Goal: Task Accomplishment & Management: Manage account settings

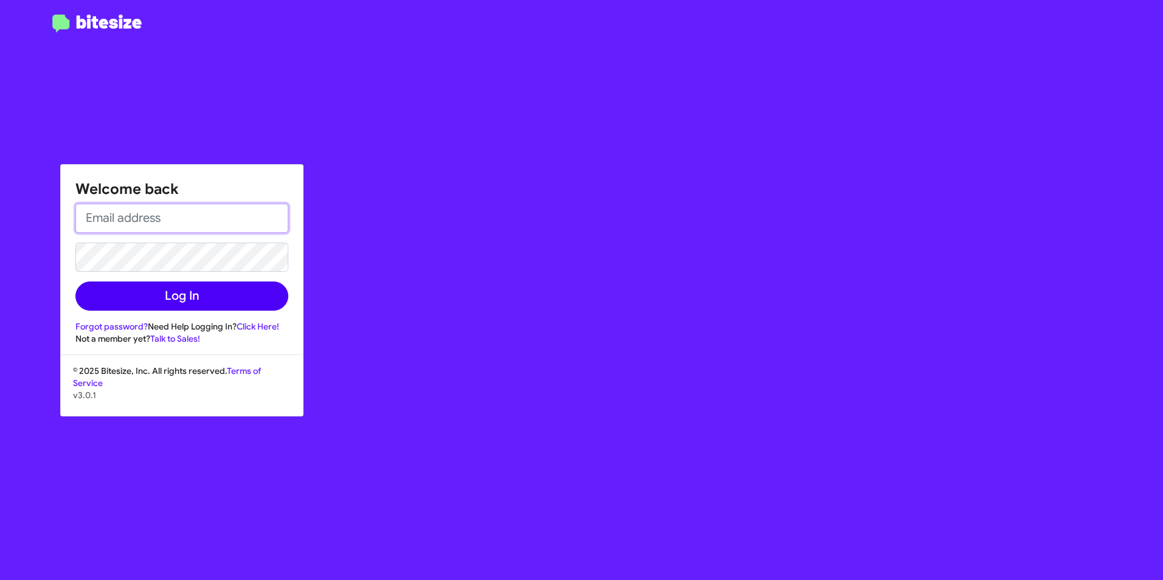
type input "[EMAIL_ADDRESS][DOMAIN_NAME]"
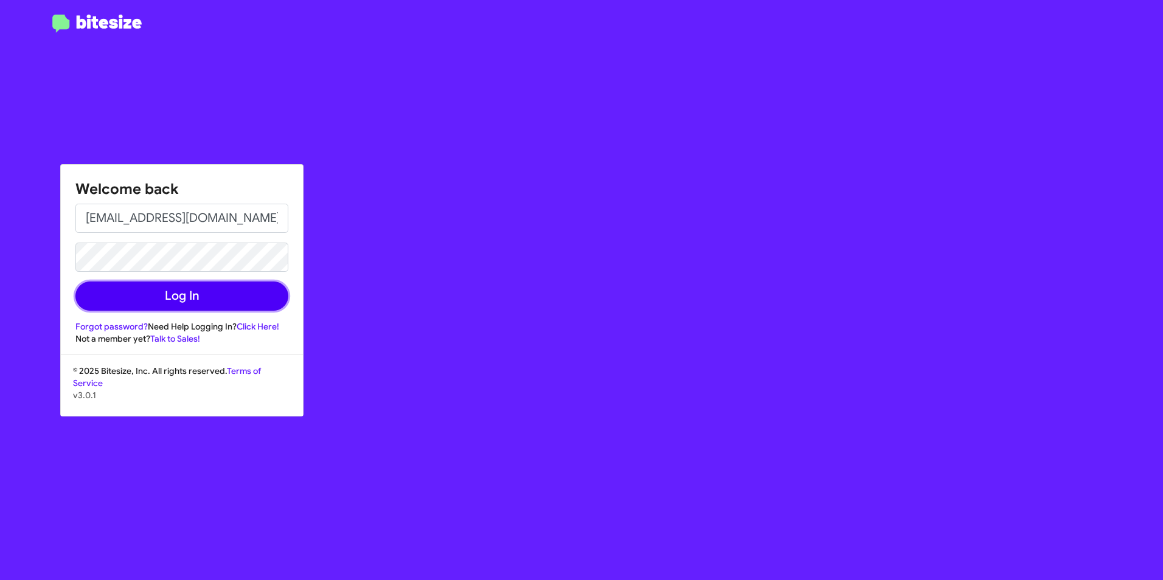
click at [148, 291] on button "Log In" at bounding box center [181, 296] width 213 height 29
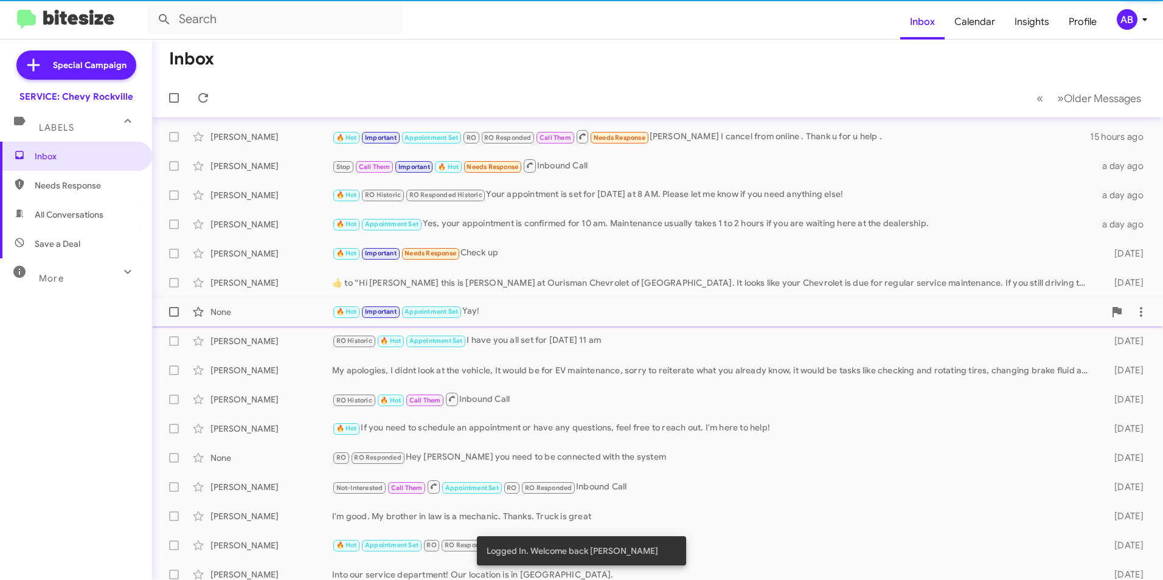
scroll to position [61, 0]
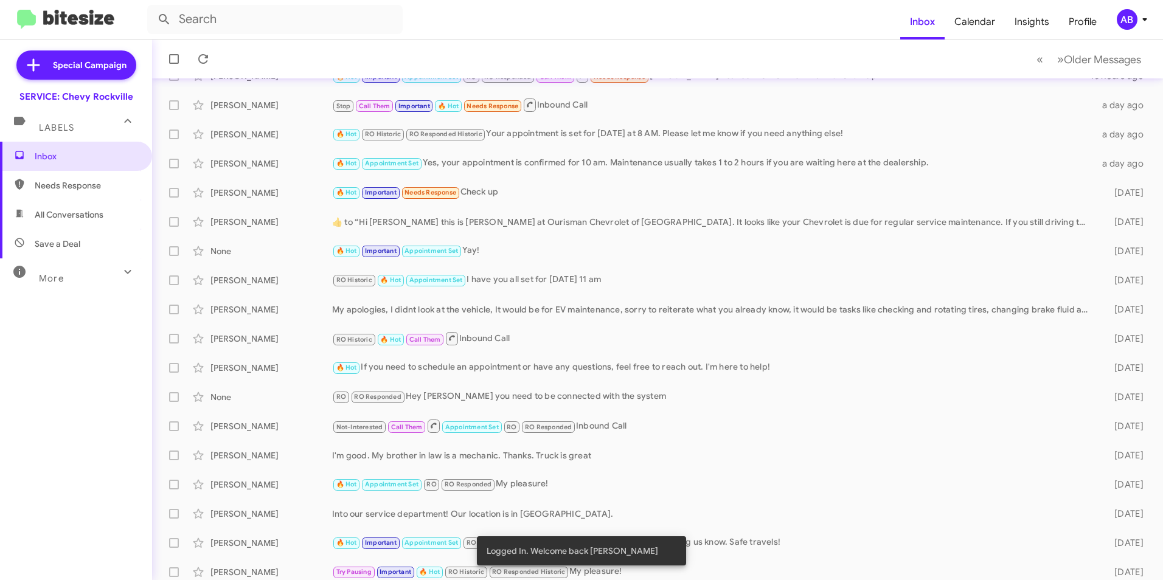
click at [113, 192] on span "Needs Response" at bounding box center [76, 185] width 152 height 29
type input "in:needs-response"
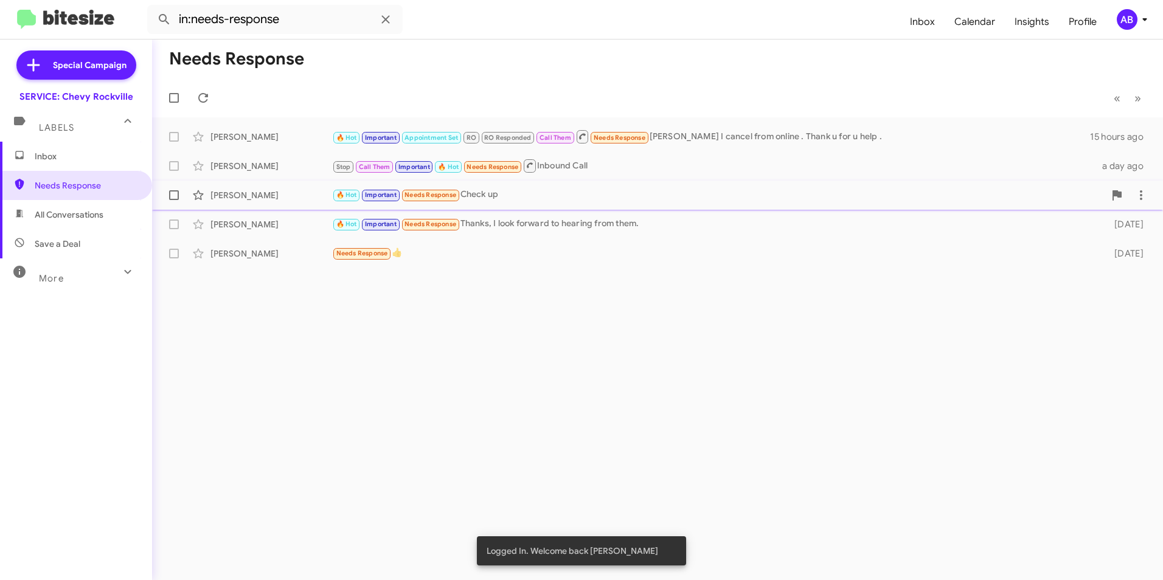
click at [521, 198] on div "🔥 Hot Important Needs Response Check up" at bounding box center [718, 195] width 773 height 14
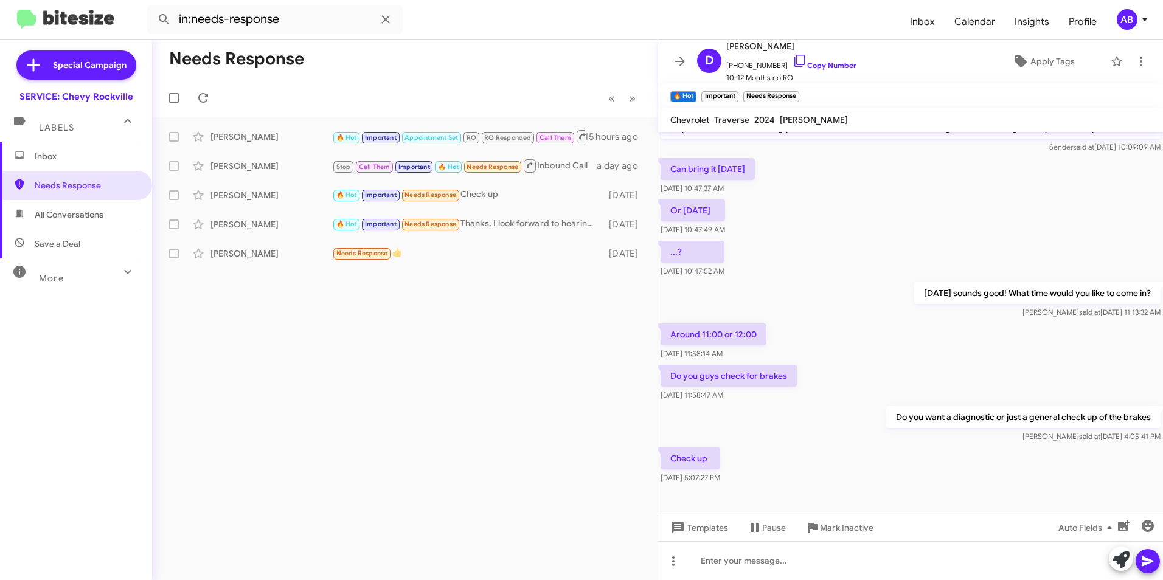
scroll to position [192, 0]
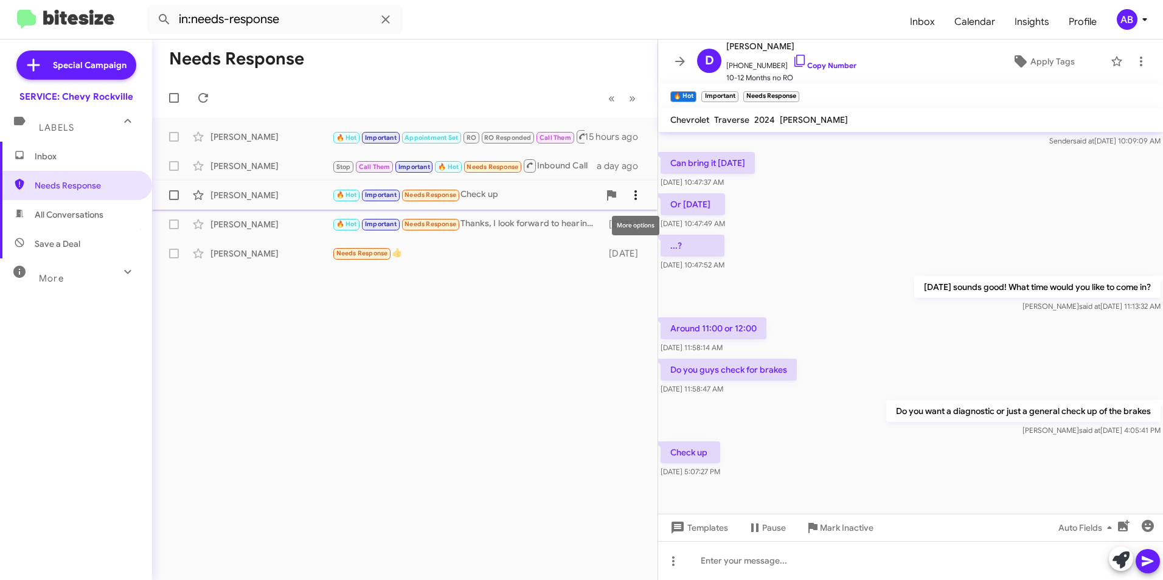
click at [639, 195] on icon at bounding box center [635, 195] width 15 height 15
click at [575, 231] on span "Mark as unread" at bounding box center [543, 226] width 61 height 29
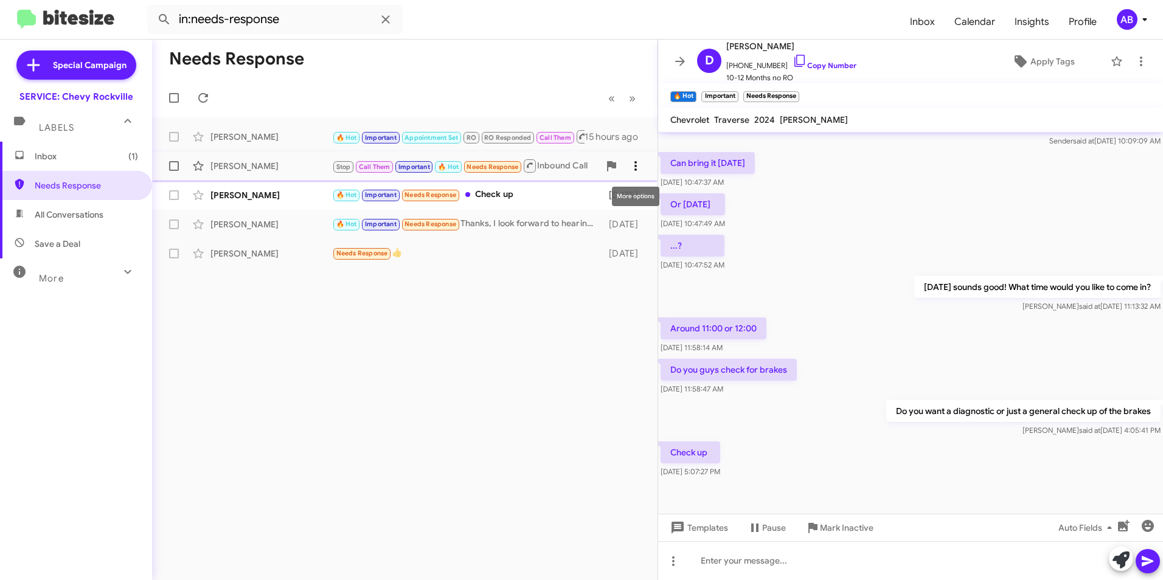
click at [633, 162] on icon at bounding box center [635, 166] width 15 height 15
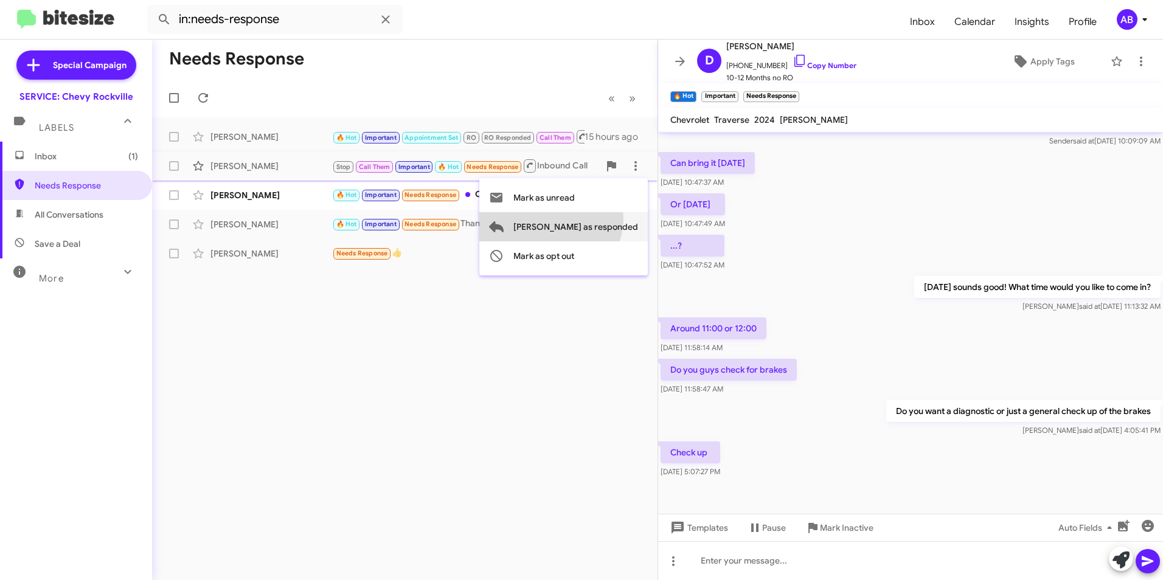
click at [599, 218] on span "[PERSON_NAME] as responded" at bounding box center [575, 226] width 125 height 29
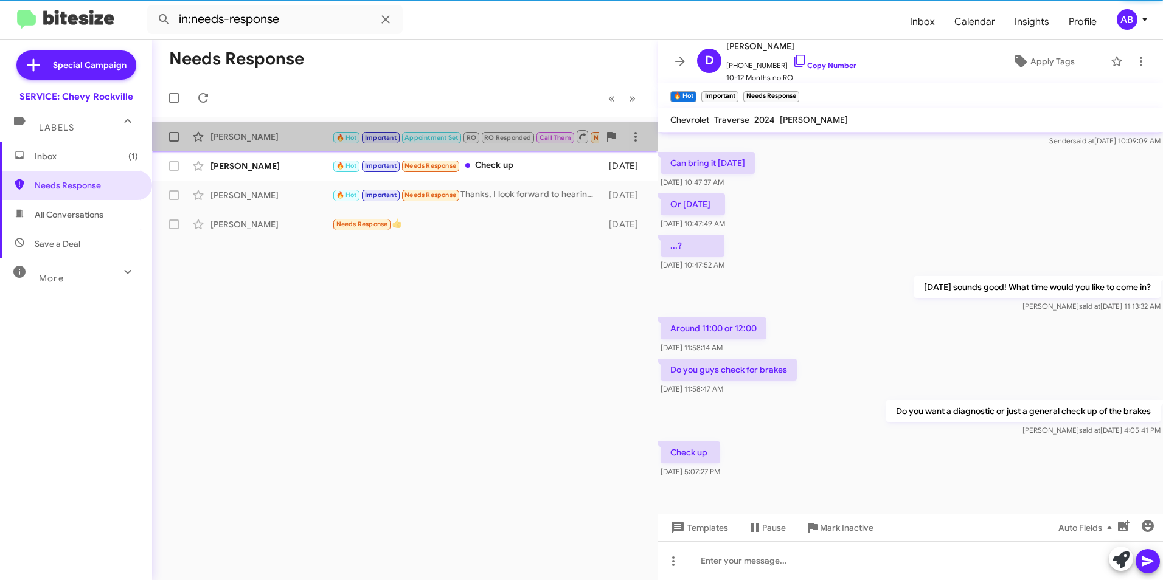
click at [257, 136] on div "[PERSON_NAME]" at bounding box center [271, 137] width 122 height 12
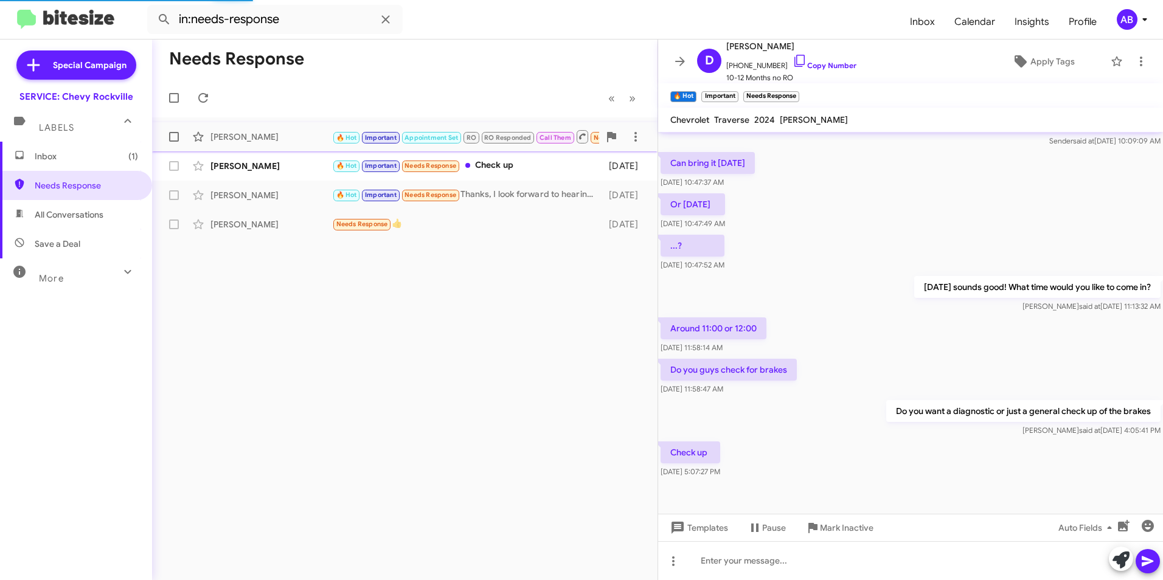
click at [257, 136] on div "[PERSON_NAME]" at bounding box center [271, 137] width 122 height 12
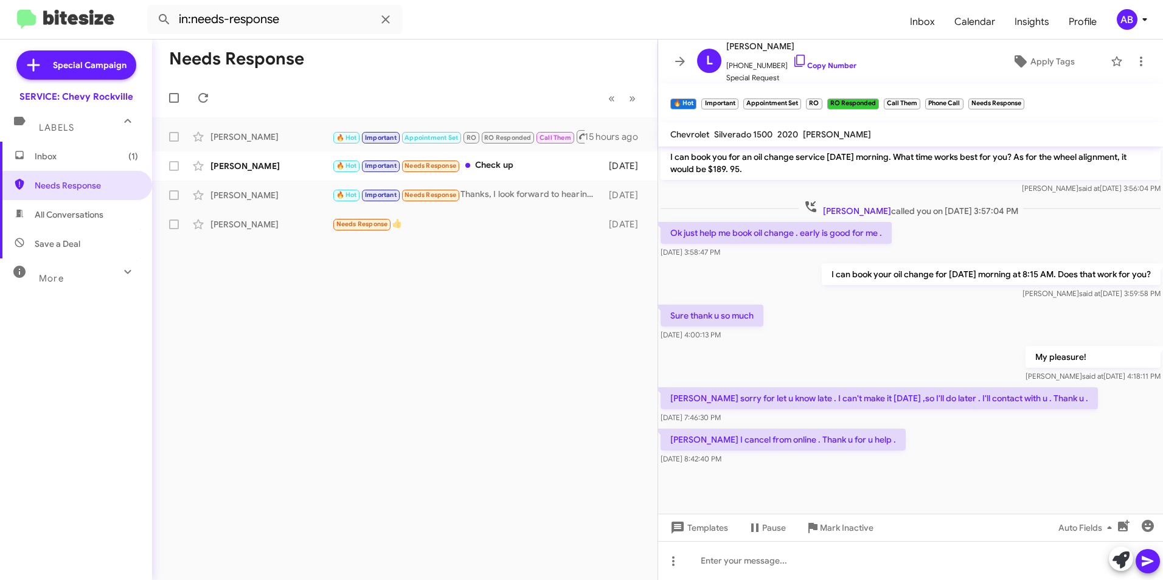
scroll to position [482, 0]
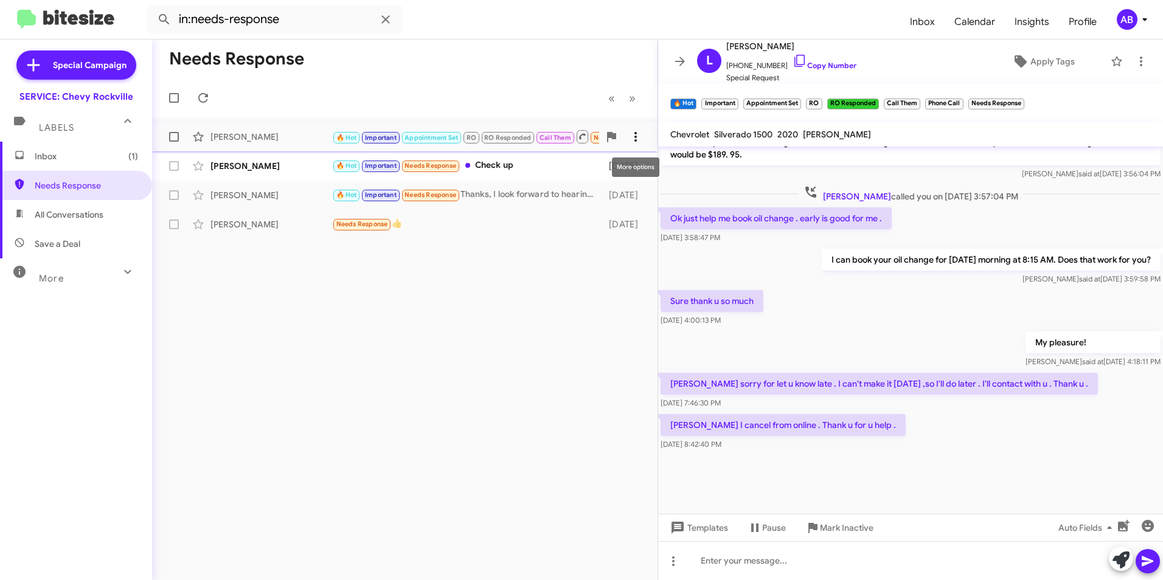
click at [641, 141] on icon at bounding box center [635, 137] width 15 height 15
click at [597, 193] on span "[PERSON_NAME] as responded" at bounding box center [575, 197] width 125 height 29
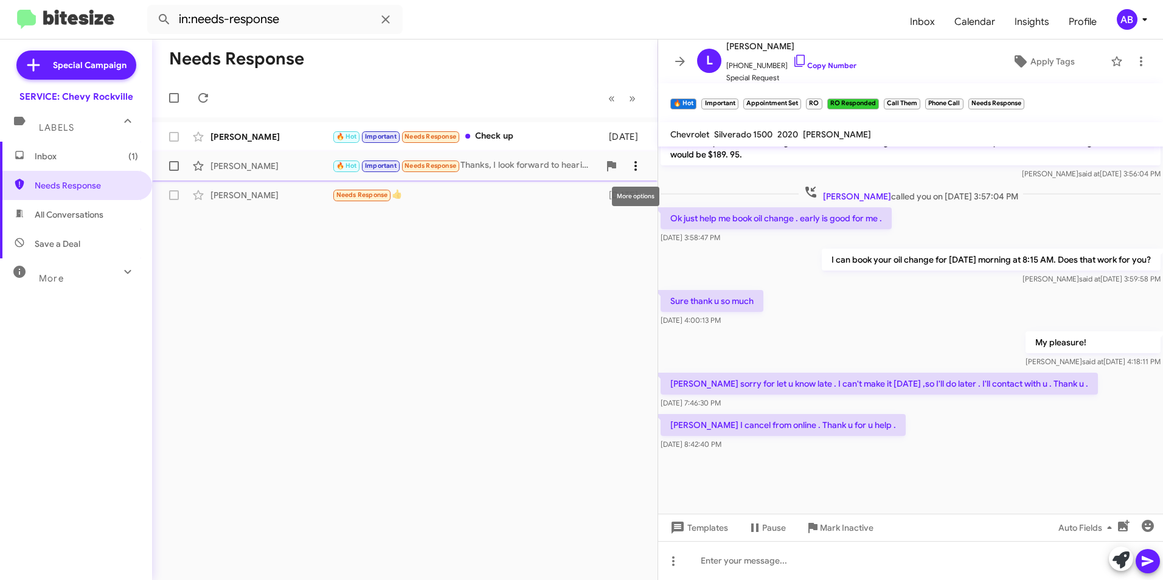
click at [634, 169] on icon at bounding box center [635, 166] width 15 height 15
click at [424, 233] on div at bounding box center [581, 290] width 1163 height 580
click at [634, 191] on icon at bounding box center [635, 195] width 15 height 15
click at [401, 290] on div at bounding box center [581, 290] width 1163 height 580
click at [100, 161] on span "Inbox (1)" at bounding box center [86, 156] width 103 height 12
